Goal: Information Seeking & Learning: Find contact information

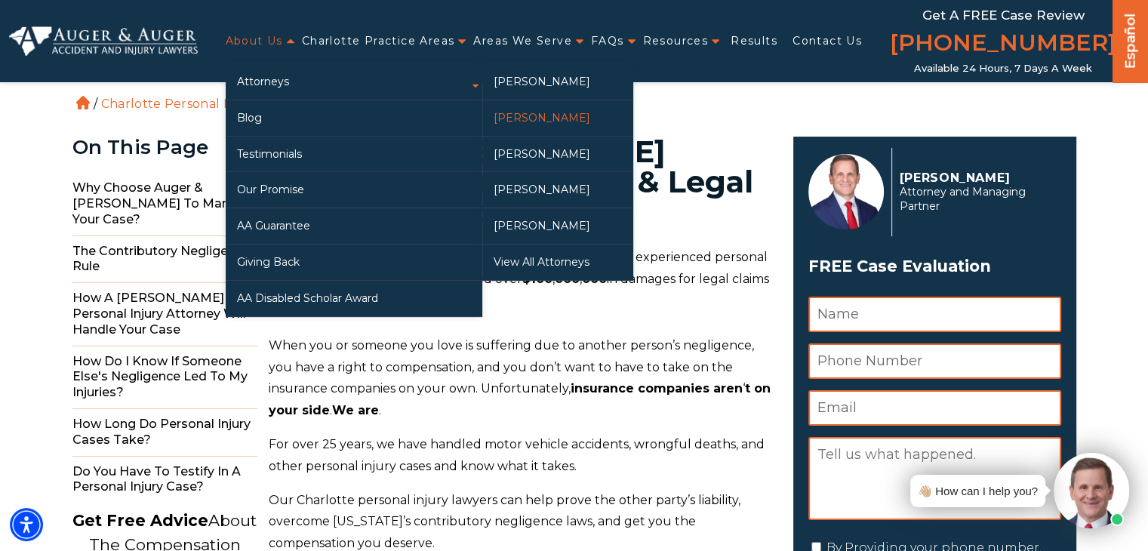
click at [522, 120] on link "[PERSON_NAME]" at bounding box center [557, 117] width 151 height 35
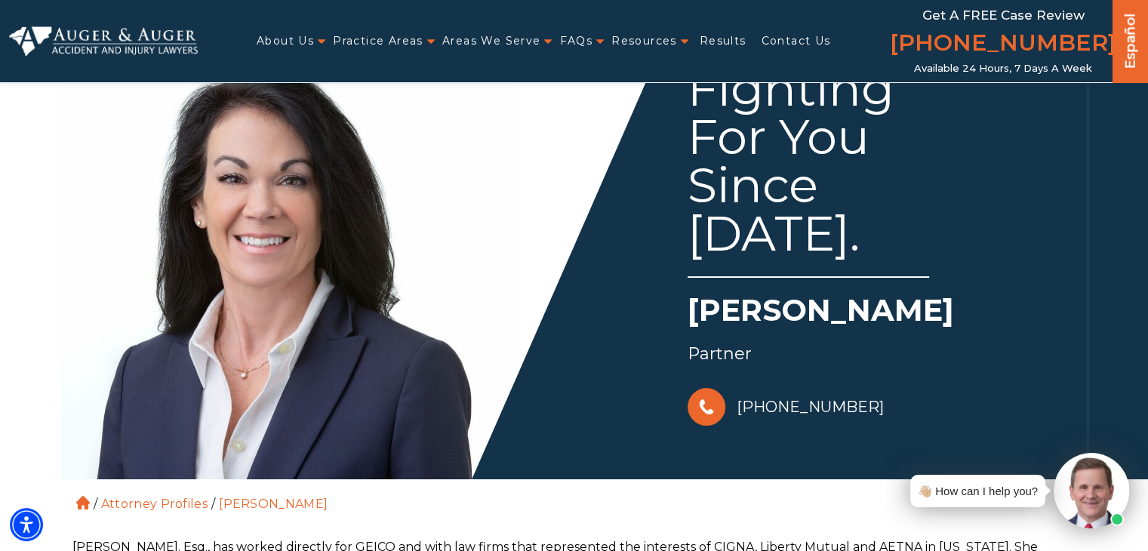
scroll to position [75, 0]
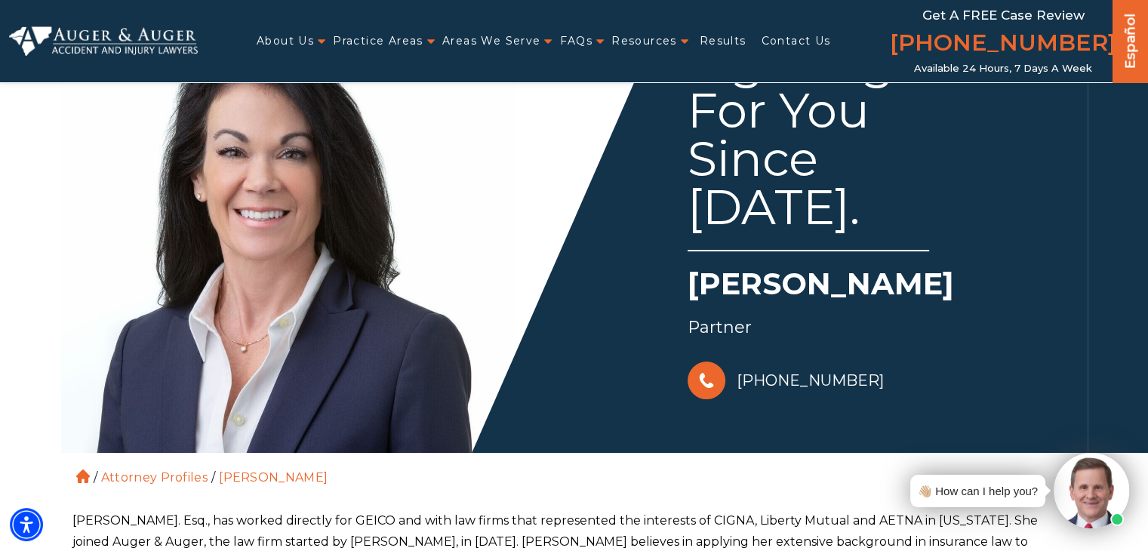
drag, startPoint x: 694, startPoint y: 287, endPoint x: 971, endPoint y: 285, distance: 277.0
click at [971, 285] on h1 "[PERSON_NAME]" at bounding box center [882, 288] width 391 height 50
copy h1 "[PERSON_NAME]"
